Goal: Task Accomplishment & Management: Manage account settings

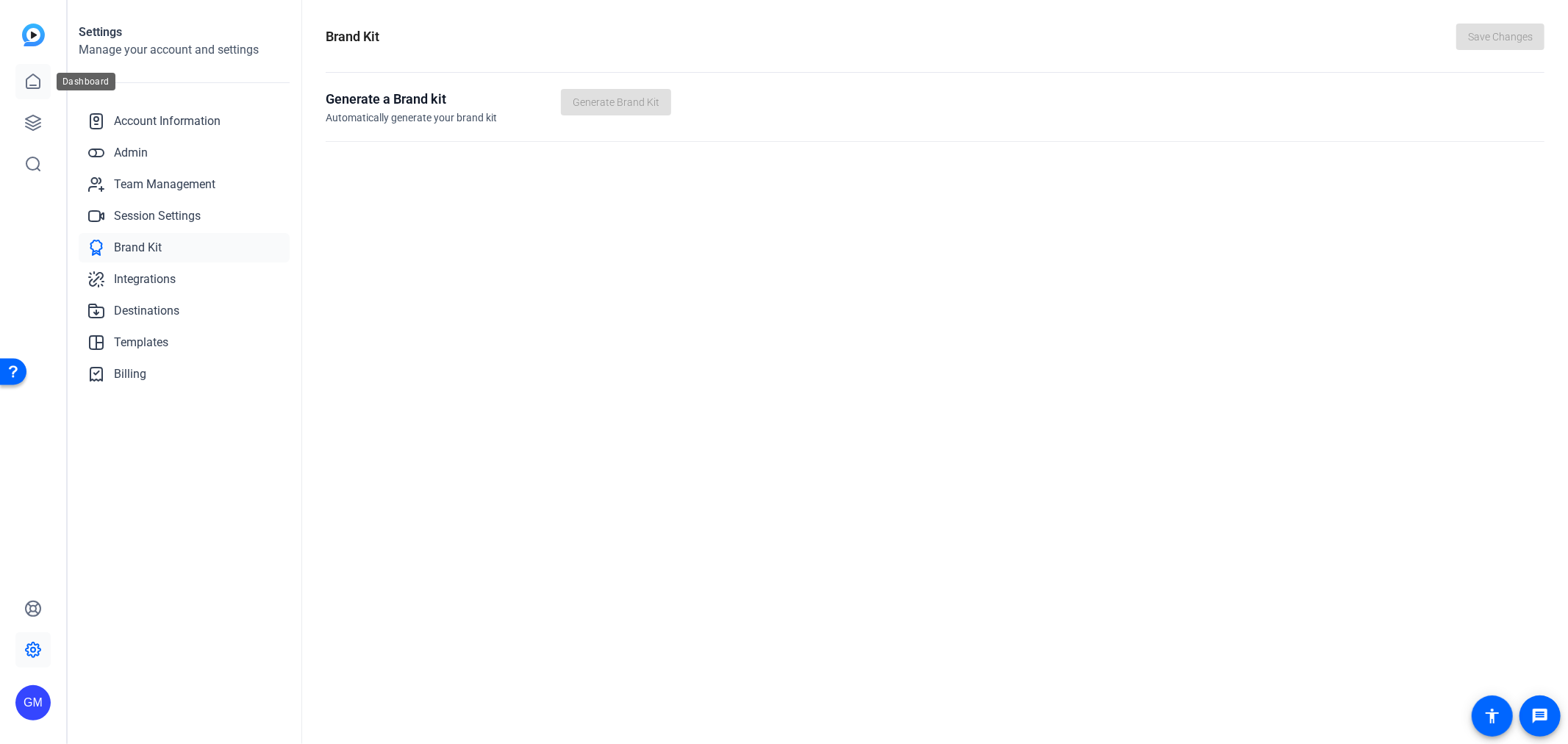
click at [31, 87] on icon at bounding box center [33, 82] width 18 height 18
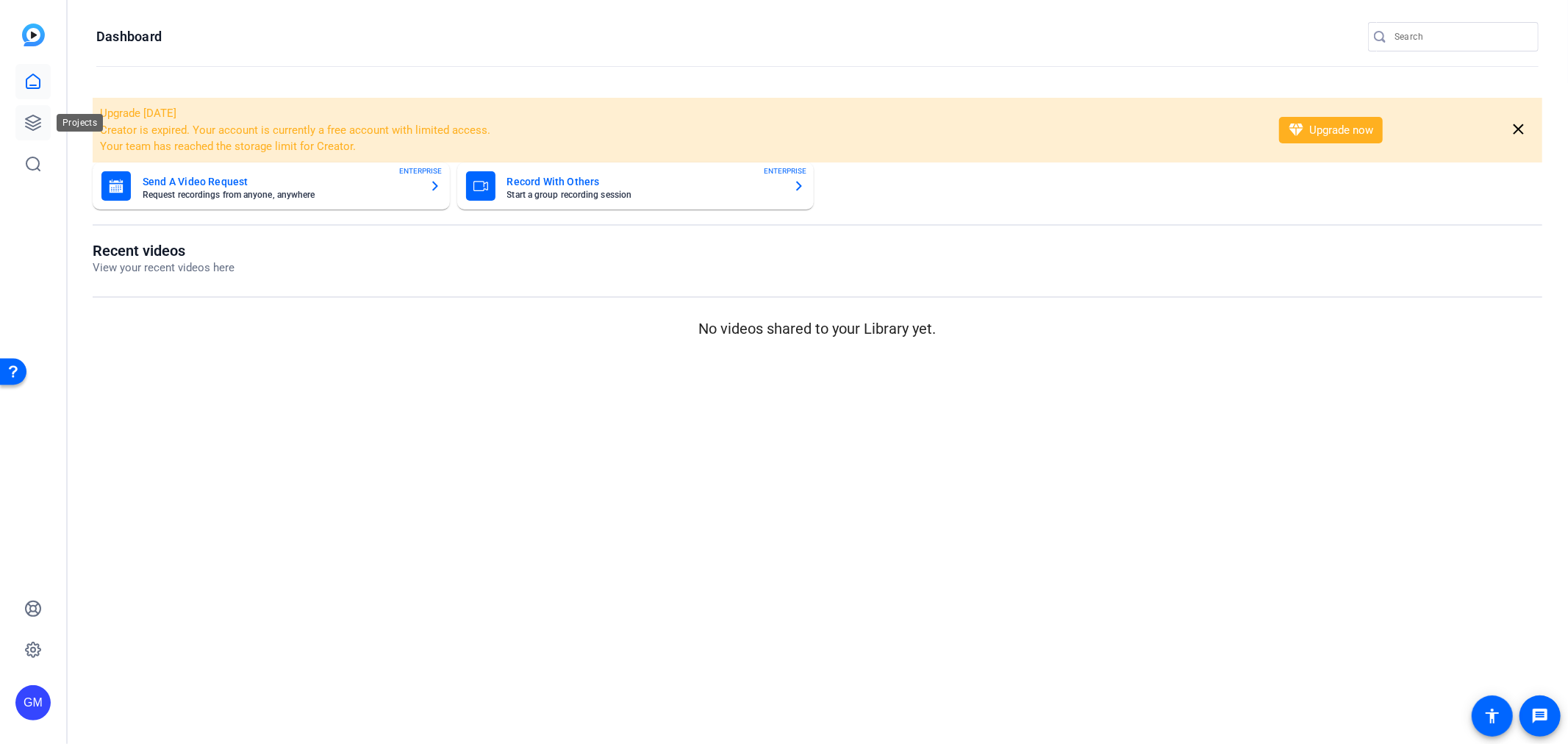
click at [28, 114] on icon at bounding box center [33, 123] width 18 height 18
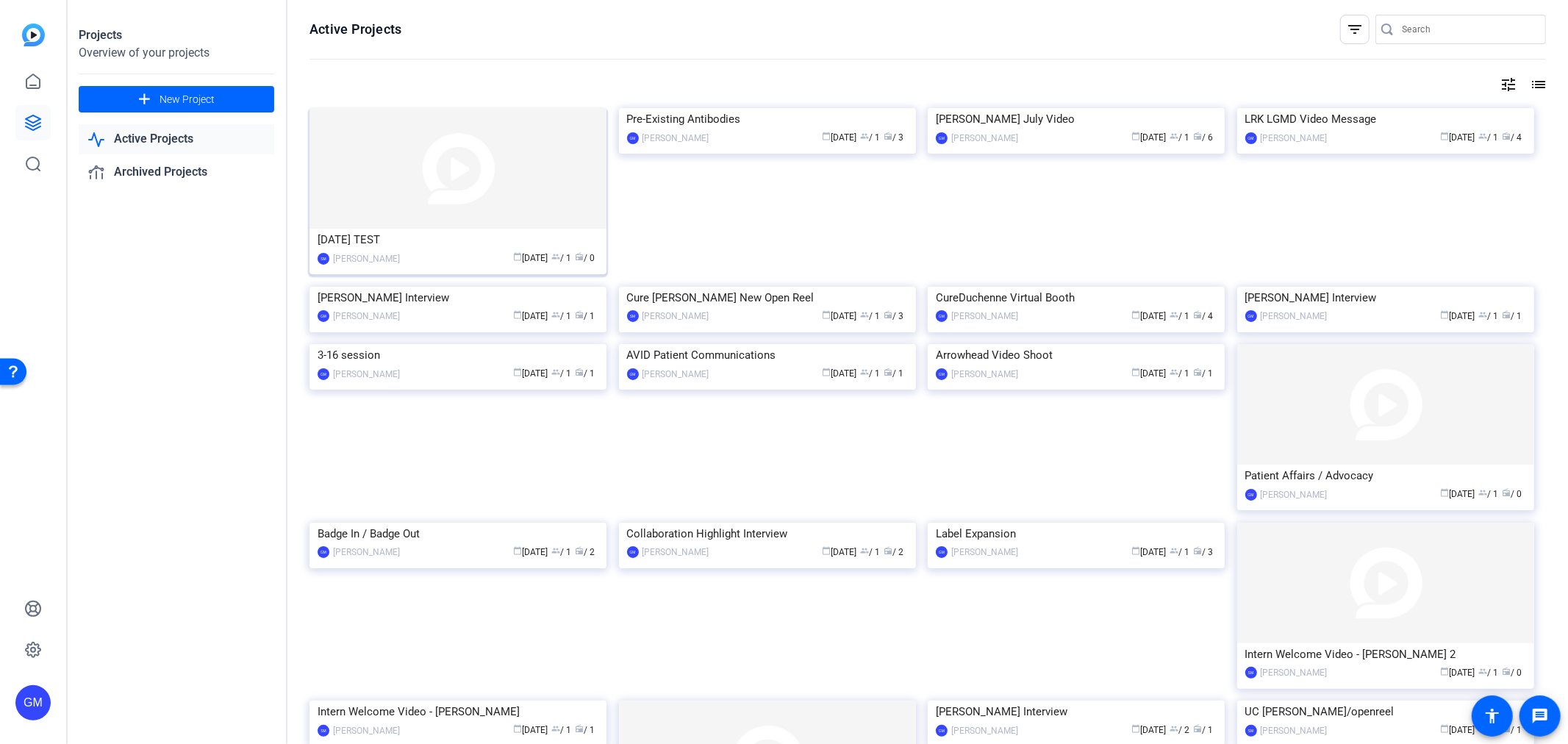
click at [470, 159] on img at bounding box center [458, 168] width 297 height 120
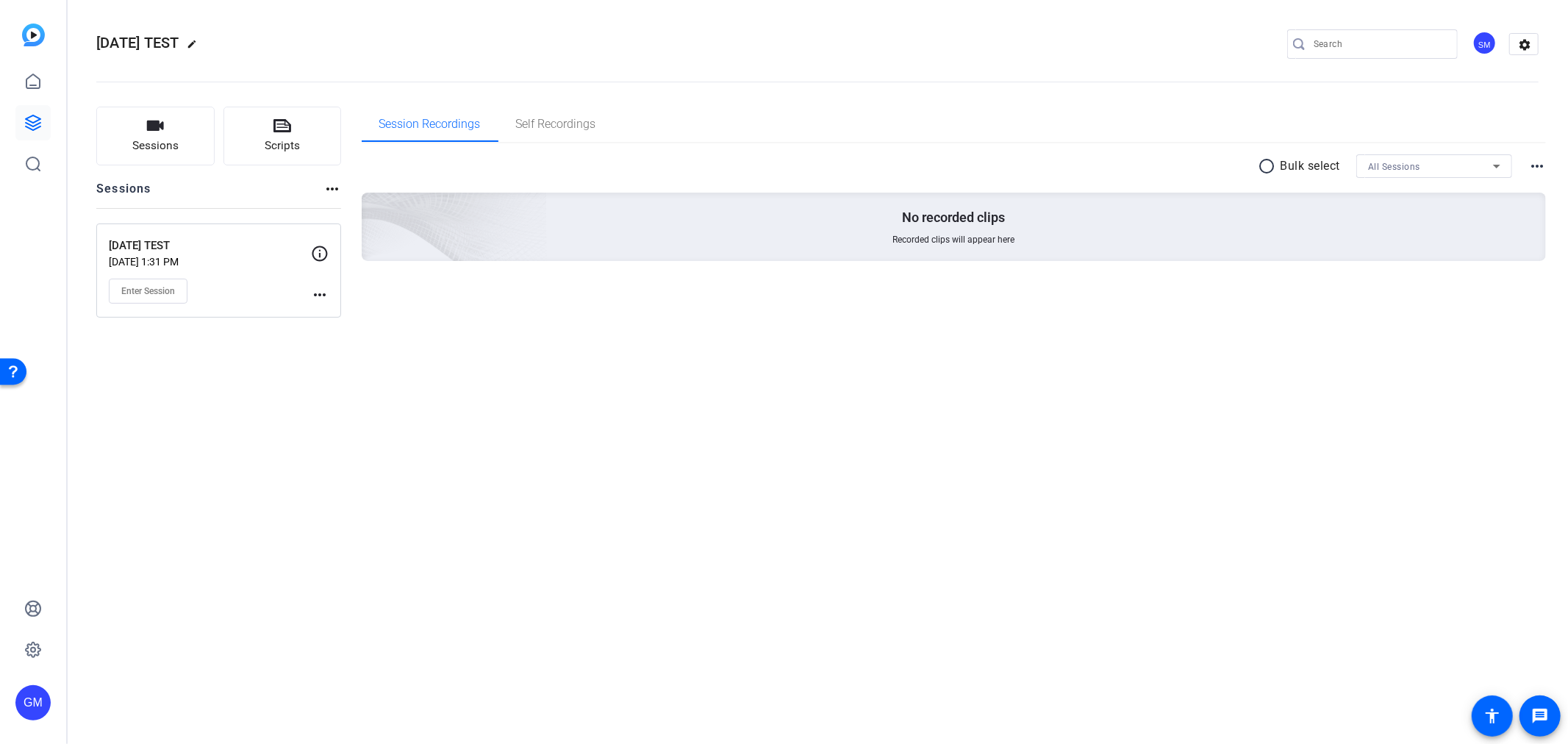
click at [321, 288] on mat-icon "more_horiz" at bounding box center [320, 294] width 18 height 18
click at [336, 314] on span "Edit Session" at bounding box center [356, 316] width 67 height 18
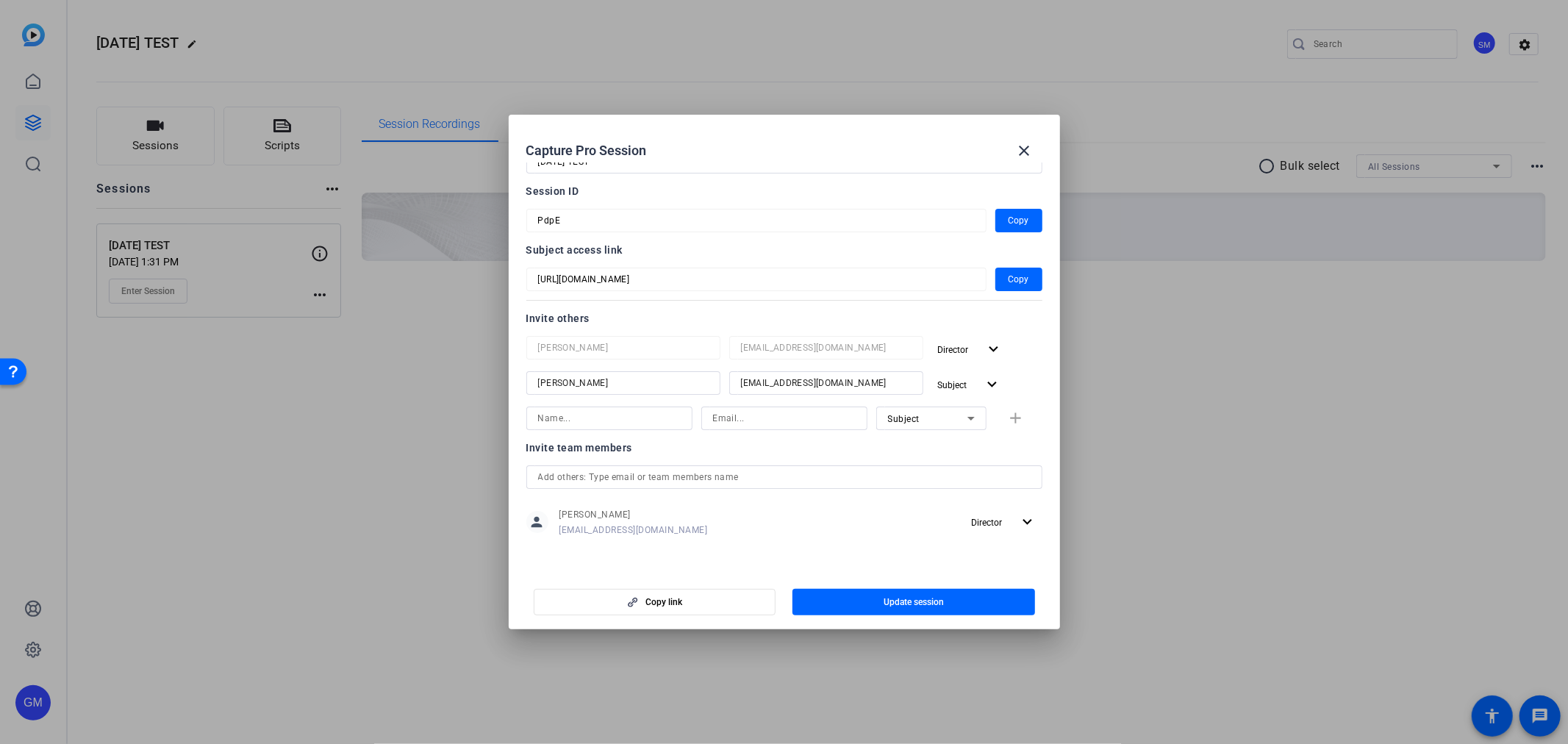
scroll to position [54, 0]
click at [672, 425] on input at bounding box center [609, 417] width 143 height 18
click at [652, 422] on input at bounding box center [609, 417] width 143 height 18
click at [600, 421] on input at bounding box center [609, 417] width 143 height 18
paste input "[EMAIL_ADDRESS][DOMAIN_NAME]"
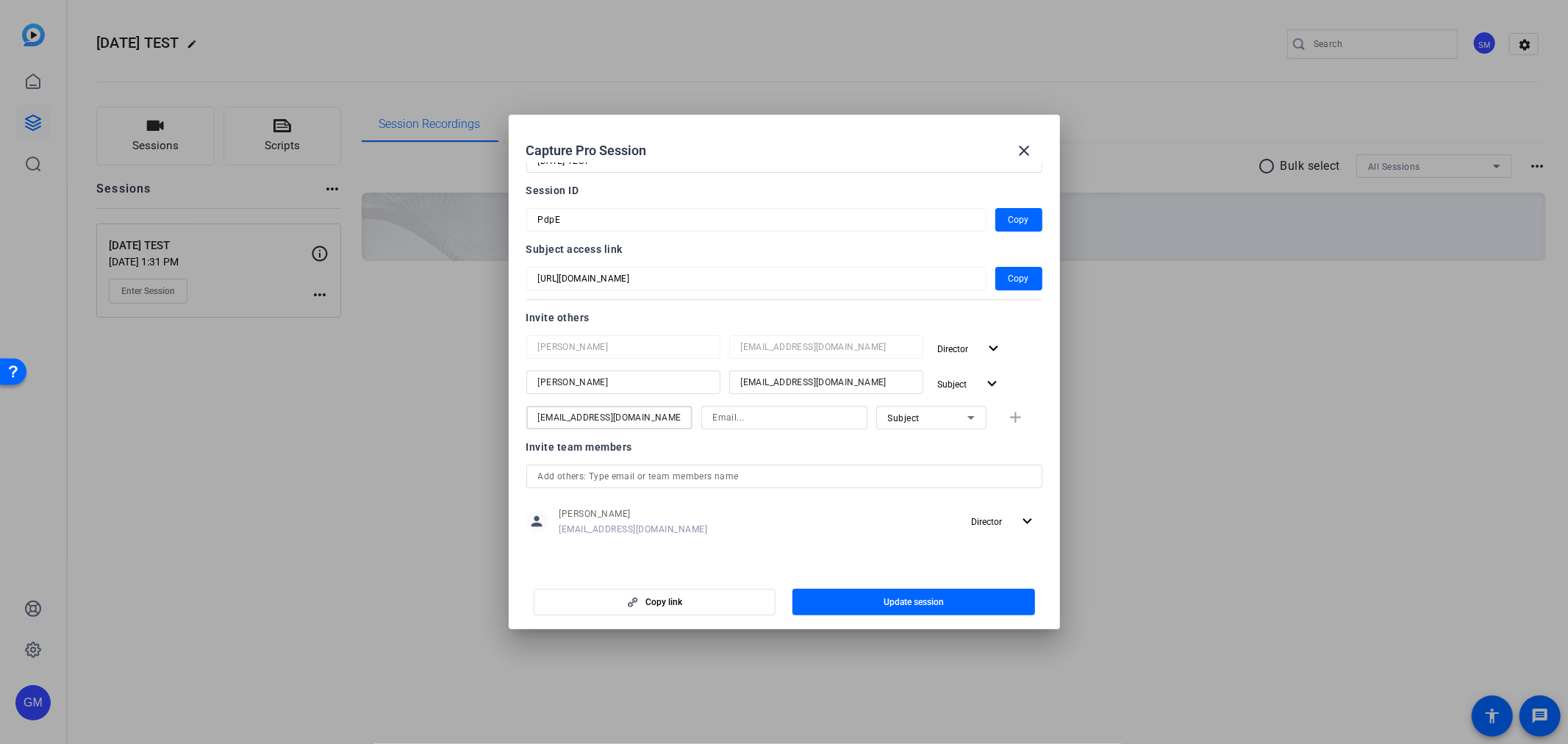
click at [648, 411] on input "[EMAIL_ADDRESS][DOMAIN_NAME]" at bounding box center [609, 417] width 143 height 18
type input "[PERSON_NAME]"
paste input "[EMAIL_ADDRESS][DOMAIN_NAME]"
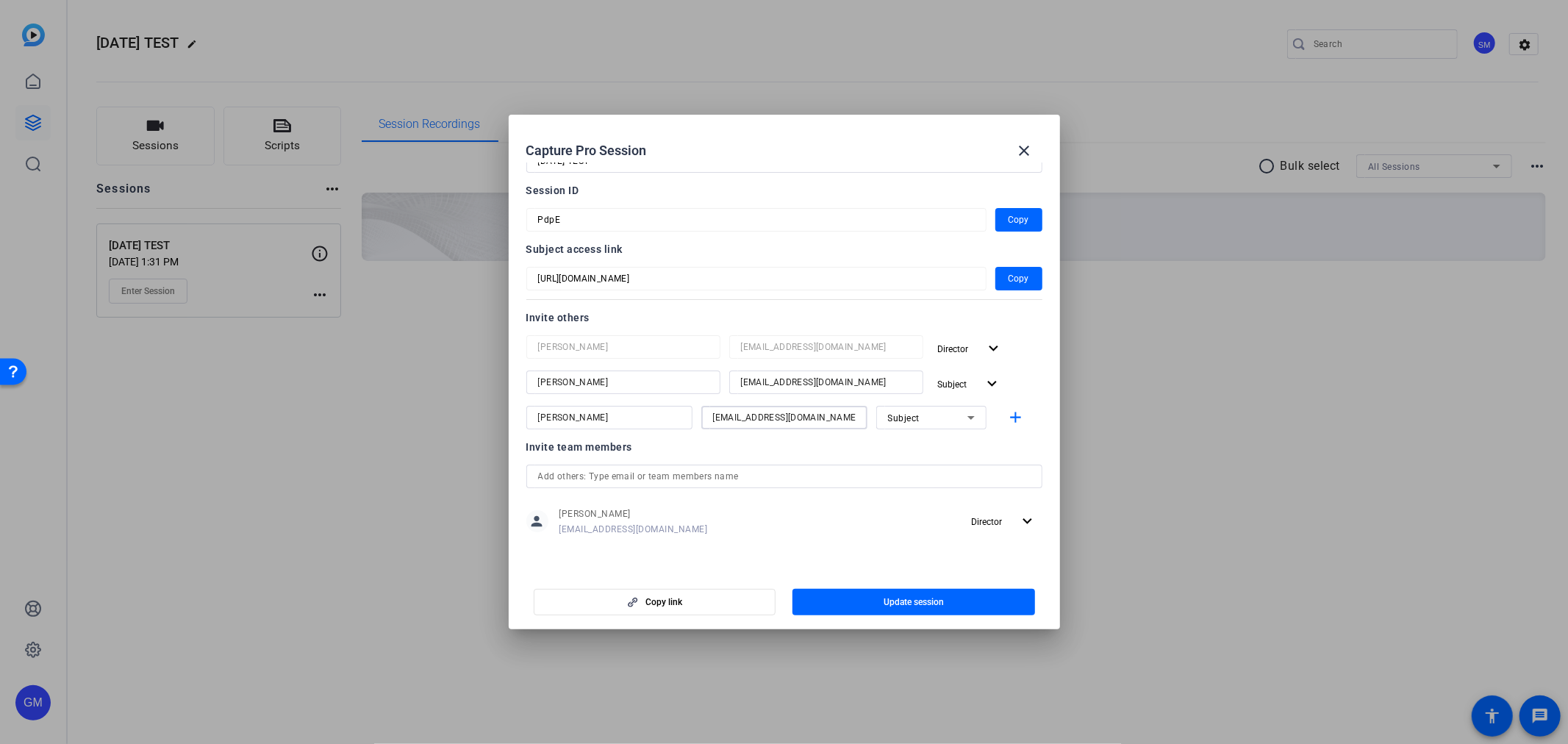
type input "[EMAIL_ADDRESS][DOMAIN_NAME]"
click at [900, 415] on span "Subject" at bounding box center [904, 418] width 32 height 10
click at [951, 471] on mat-option "Watcher" at bounding box center [923, 470] width 110 height 24
click at [927, 415] on div "Watcher" at bounding box center [927, 417] width 80 height 19
click at [1037, 440] on div at bounding box center [784, 372] width 1568 height 744
